Goal: Check status: Verify the current state of an ongoing process or item

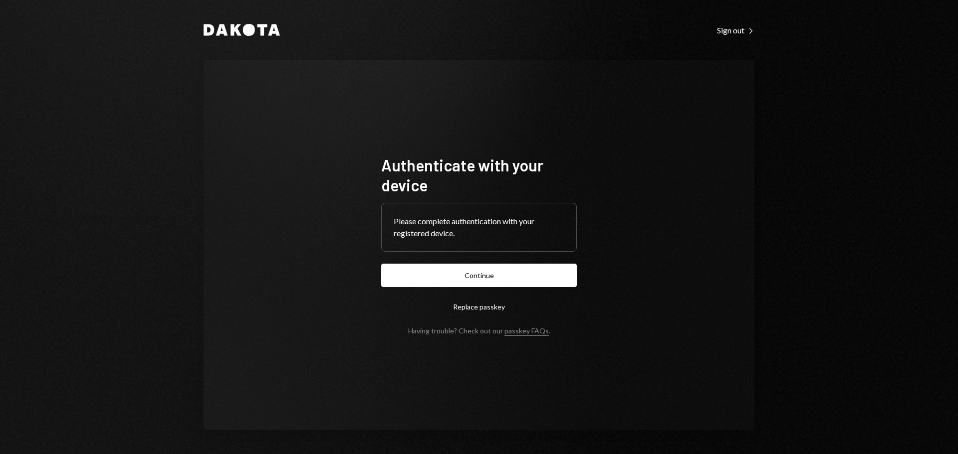
click at [385, 84] on div "Authenticate with your device Please complete authentication with your register…" at bounding box center [479, 245] width 551 height 371
click at [482, 278] on button "Continue" at bounding box center [479, 275] width 196 height 23
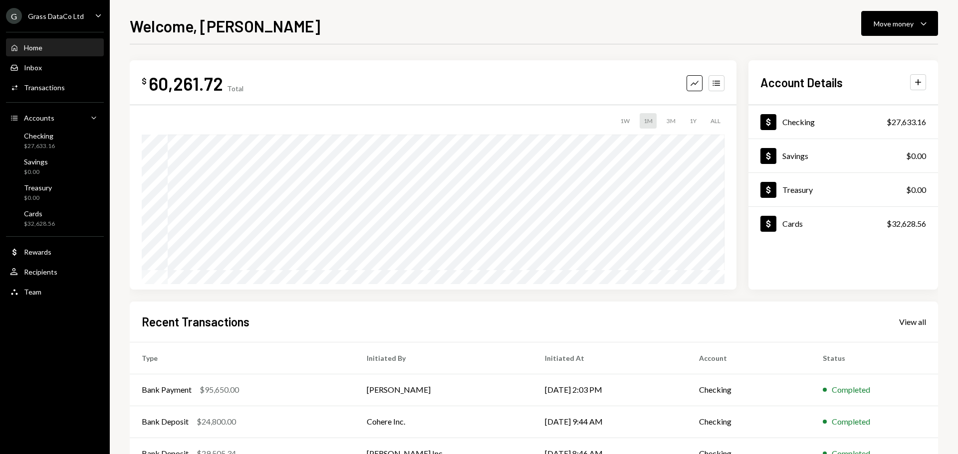
click at [64, 20] on div "G Grass DataCo Ltd" at bounding box center [45, 16] width 78 height 16
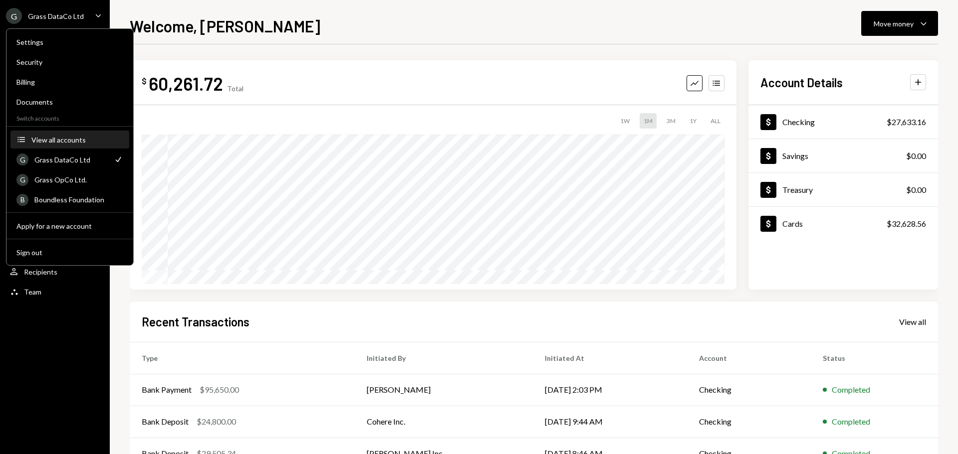
click at [79, 139] on div "View all accounts" at bounding box center [77, 140] width 92 height 8
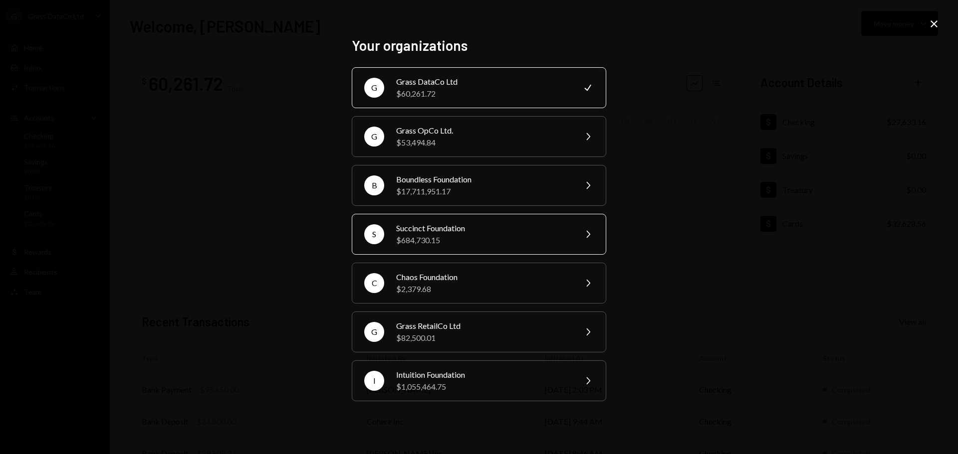
click at [444, 236] on div "$684,730.15" at bounding box center [483, 240] width 174 height 12
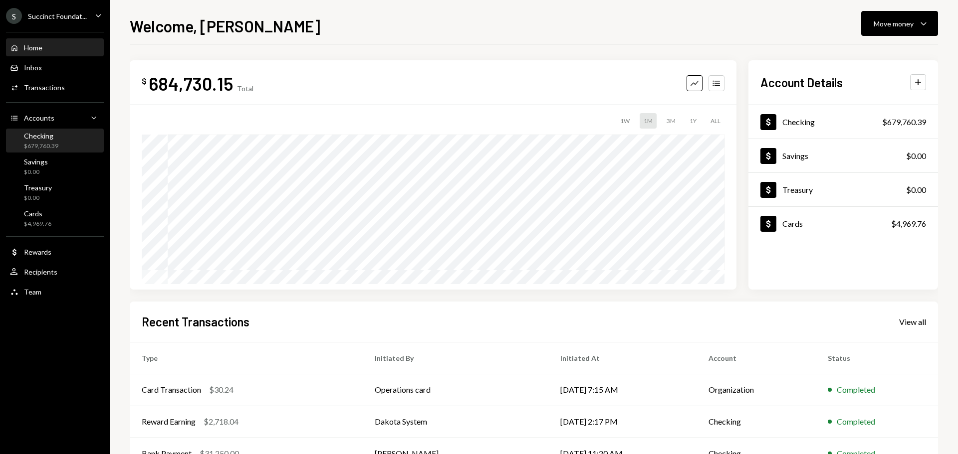
click at [54, 139] on div "Checking" at bounding box center [41, 136] width 34 height 8
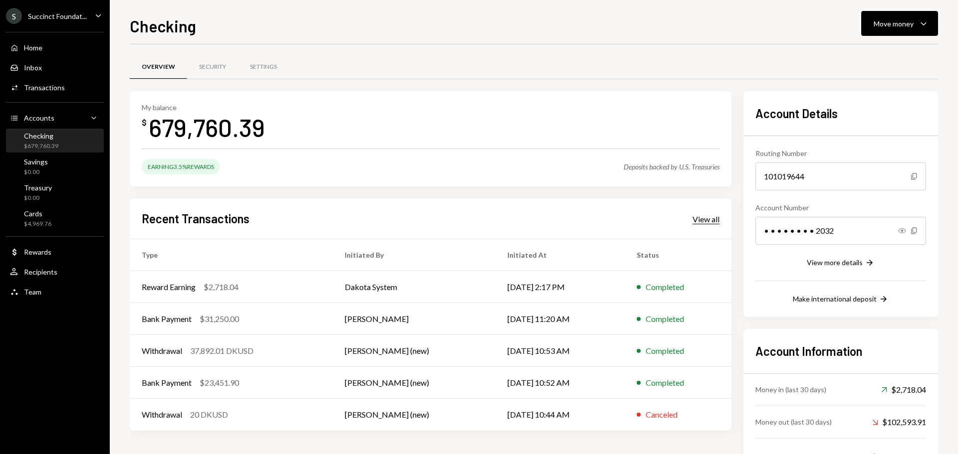
click at [703, 219] on div "View all" at bounding box center [705, 220] width 27 height 10
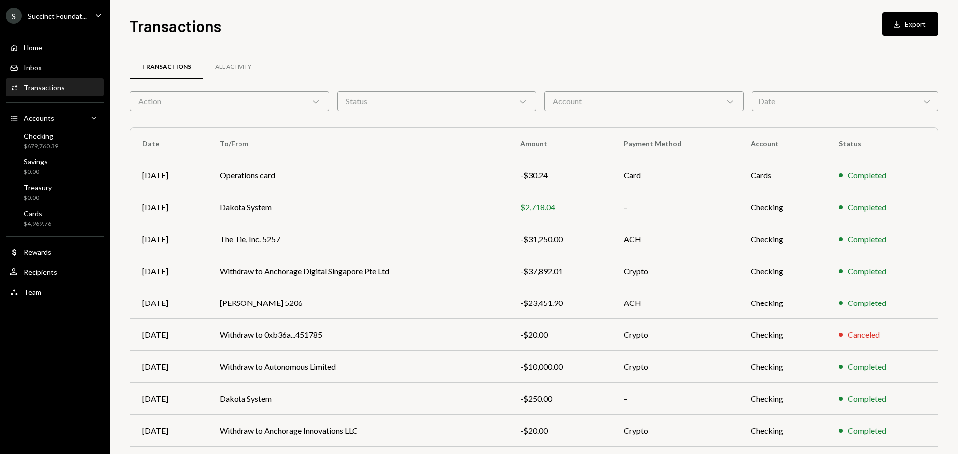
click at [225, 94] on div "Action Chevron Down" at bounding box center [230, 101] width 200 height 20
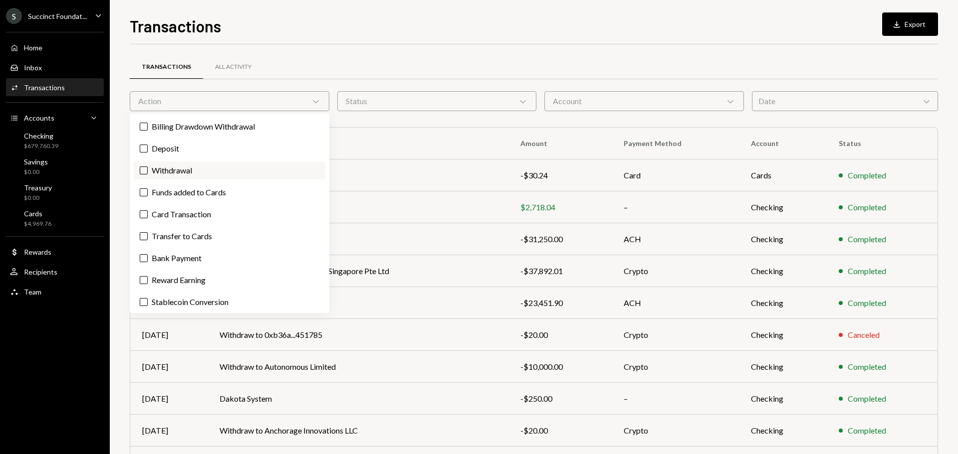
click at [147, 171] on button "Withdrawal" at bounding box center [144, 171] width 8 height 8
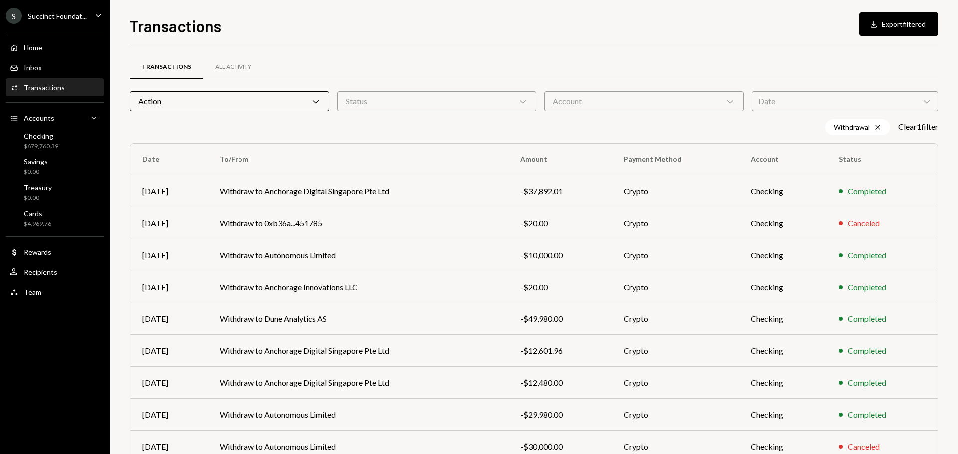
click at [492, 131] on div "Withdrawal Cross Clear 1 filter" at bounding box center [534, 127] width 808 height 16
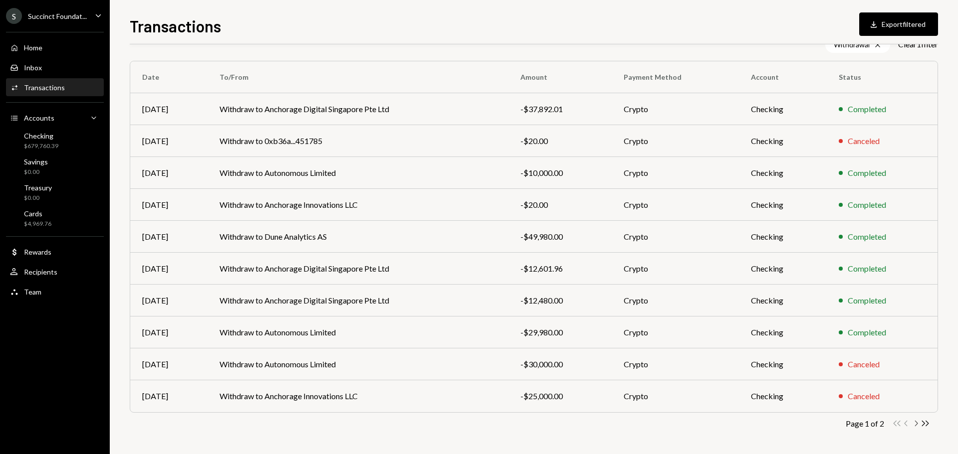
click at [918, 425] on icon "Chevron Right" at bounding box center [915, 423] width 9 height 9
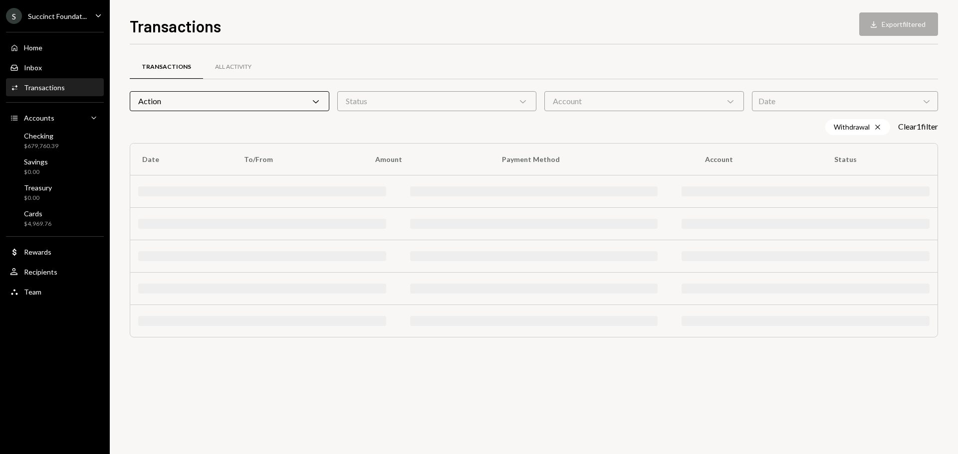
scroll to position [0, 0]
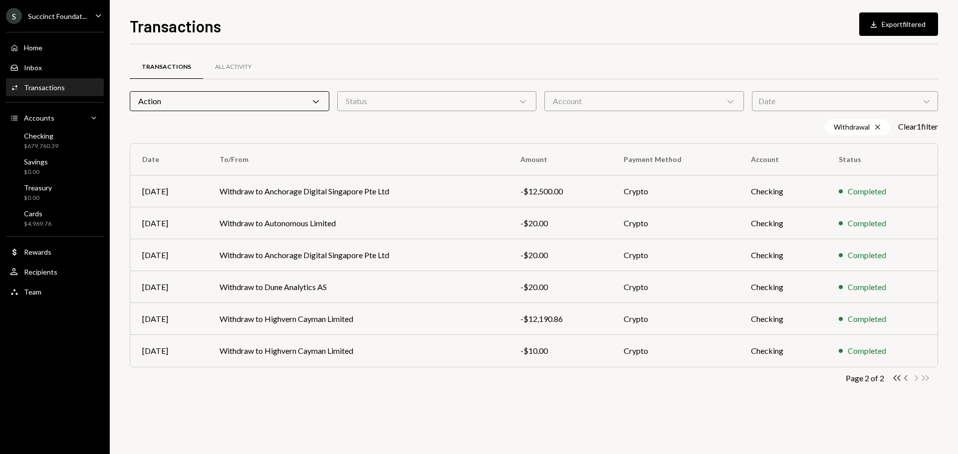
click at [906, 378] on icon "Chevron Left" at bounding box center [905, 378] width 9 height 9
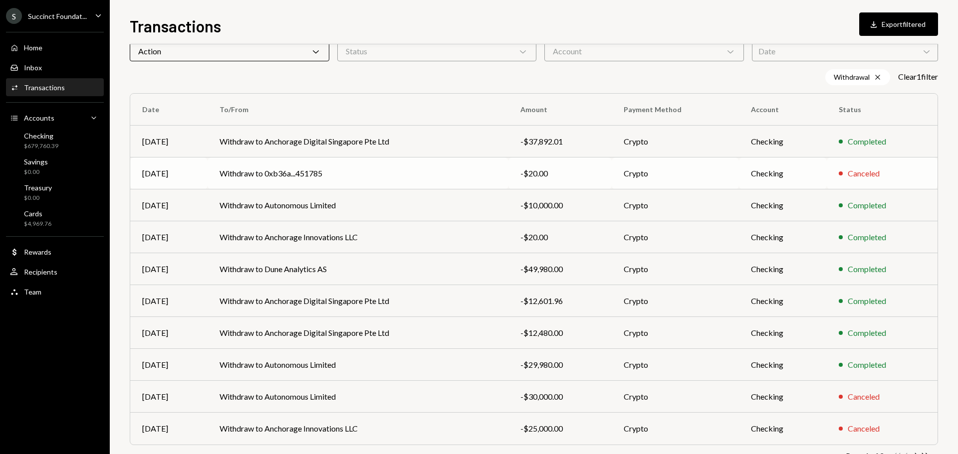
scroll to position [82, 0]
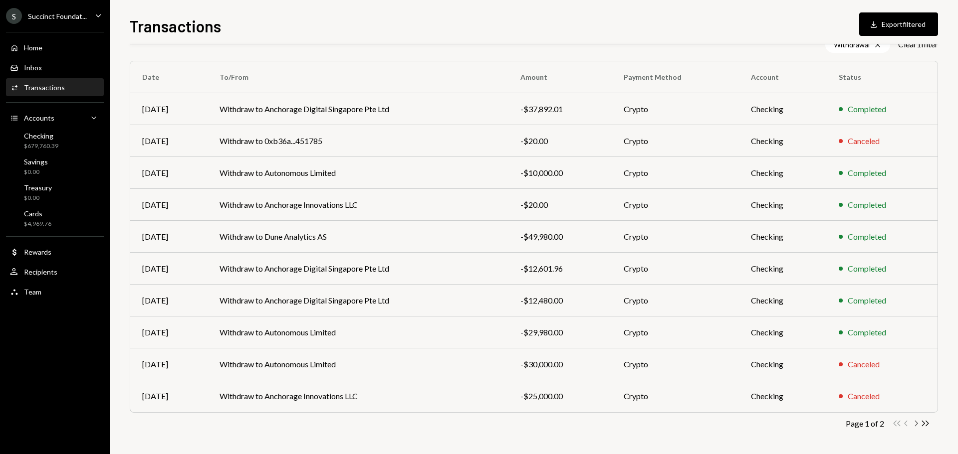
click at [914, 422] on icon "Chevron Right" at bounding box center [915, 423] width 9 height 9
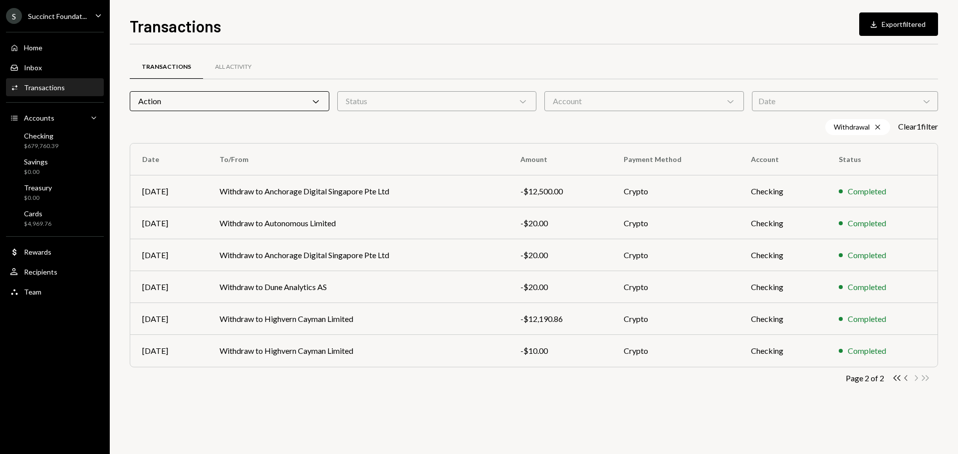
click at [905, 379] on icon "button" at bounding box center [905, 378] width 3 height 5
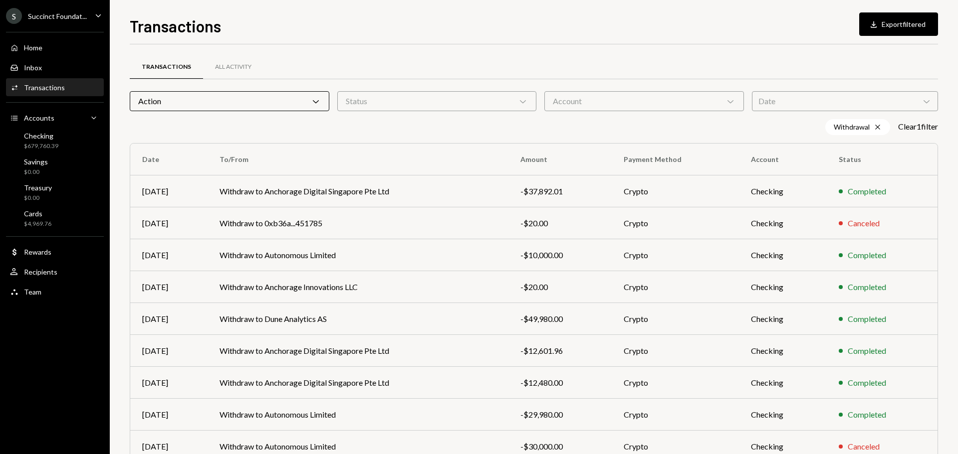
click at [321, 42] on div "Transactions Download Export filtered Transactions All Activity Action Chevron …" at bounding box center [534, 234] width 808 height 441
